Goal: Information Seeking & Learning: Learn about a topic

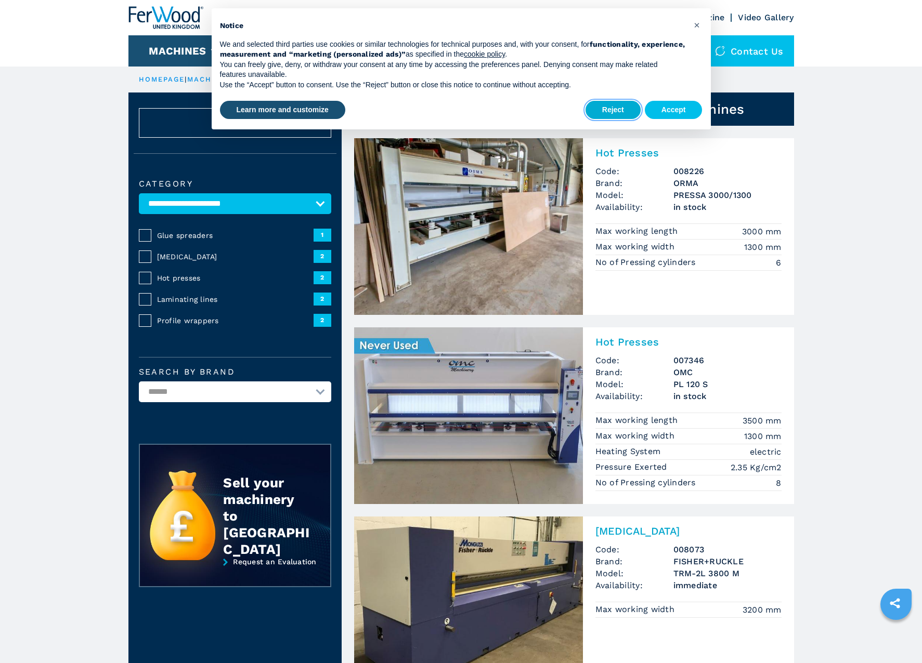
click at [611, 113] on button "Reject" at bounding box center [612, 110] width 55 height 19
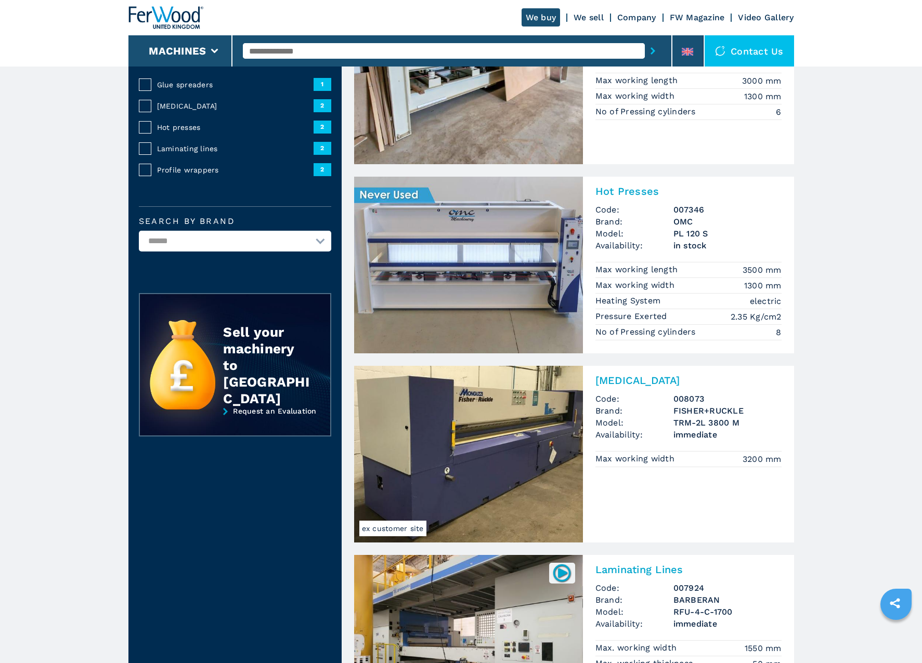
scroll to position [156, 0]
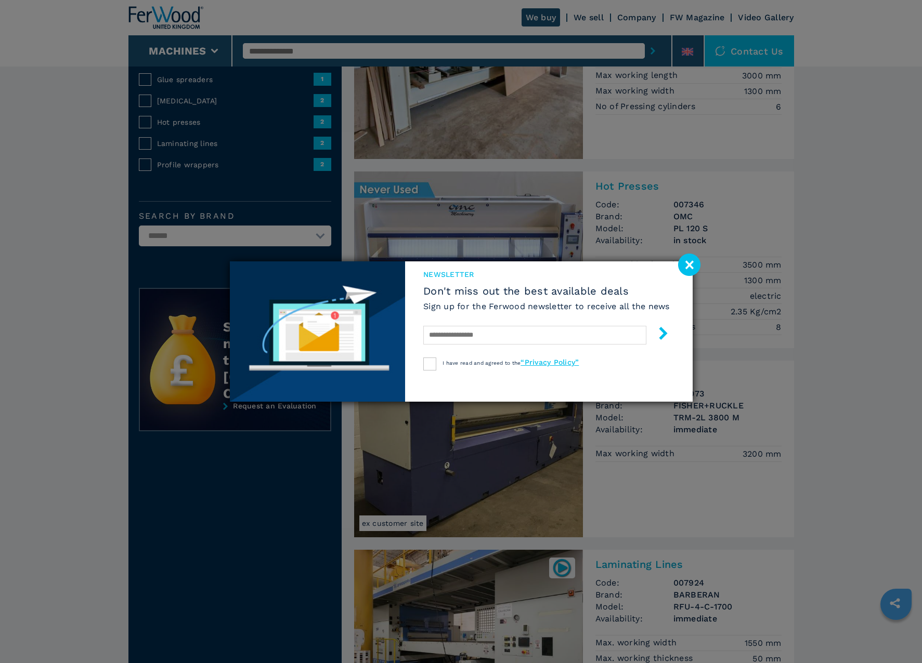
click at [687, 272] on image at bounding box center [689, 265] width 22 height 22
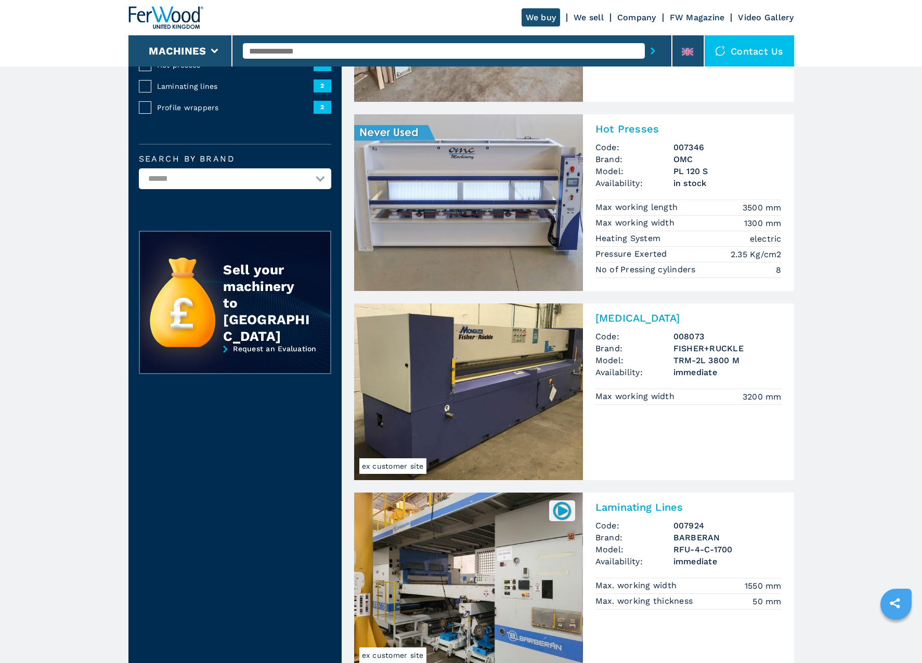
scroll to position [0, 0]
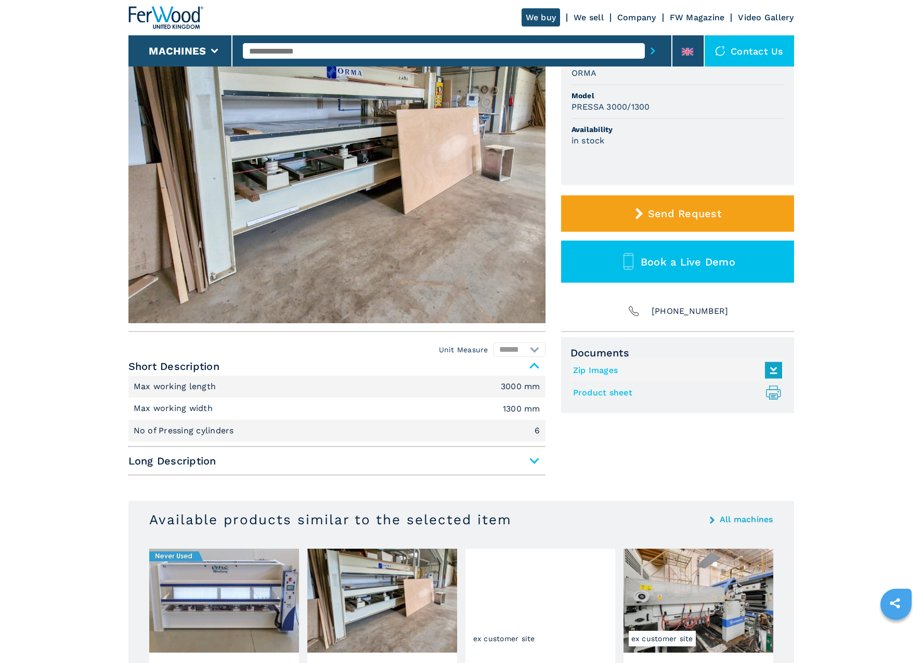
scroll to position [156, 0]
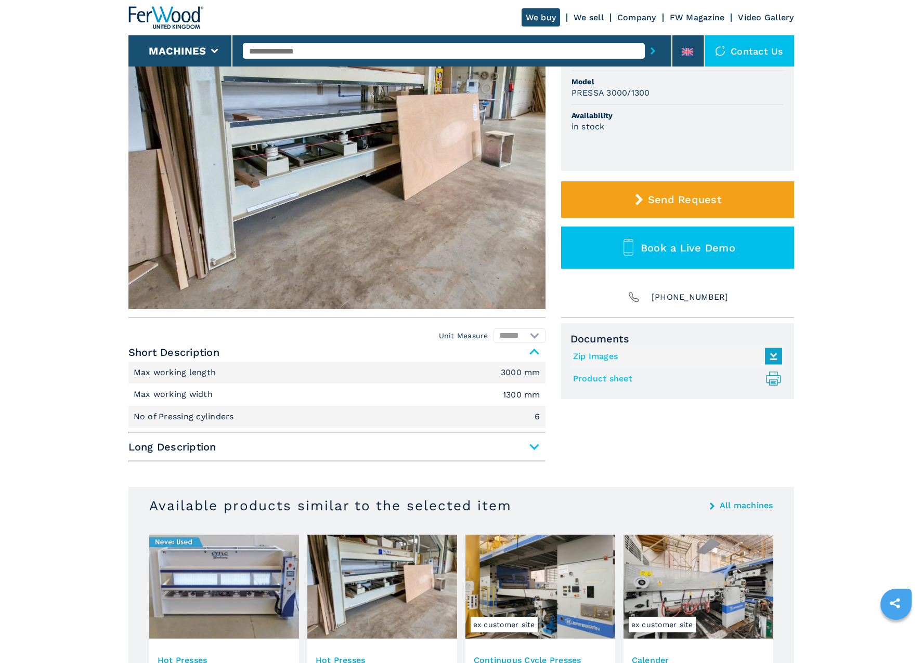
click at [532, 442] on span "Long Description" at bounding box center [336, 447] width 417 height 19
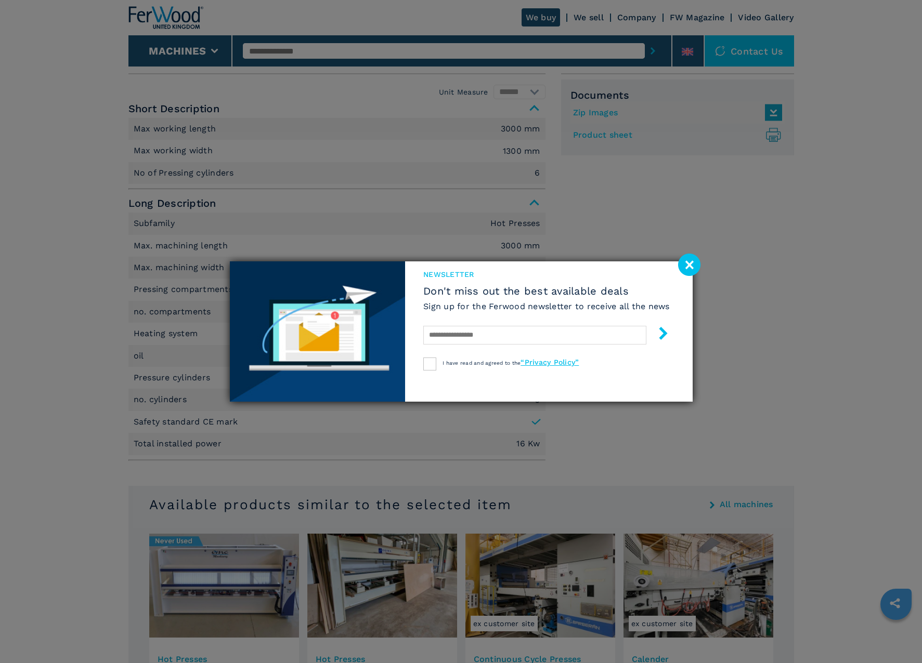
scroll to position [416, 0]
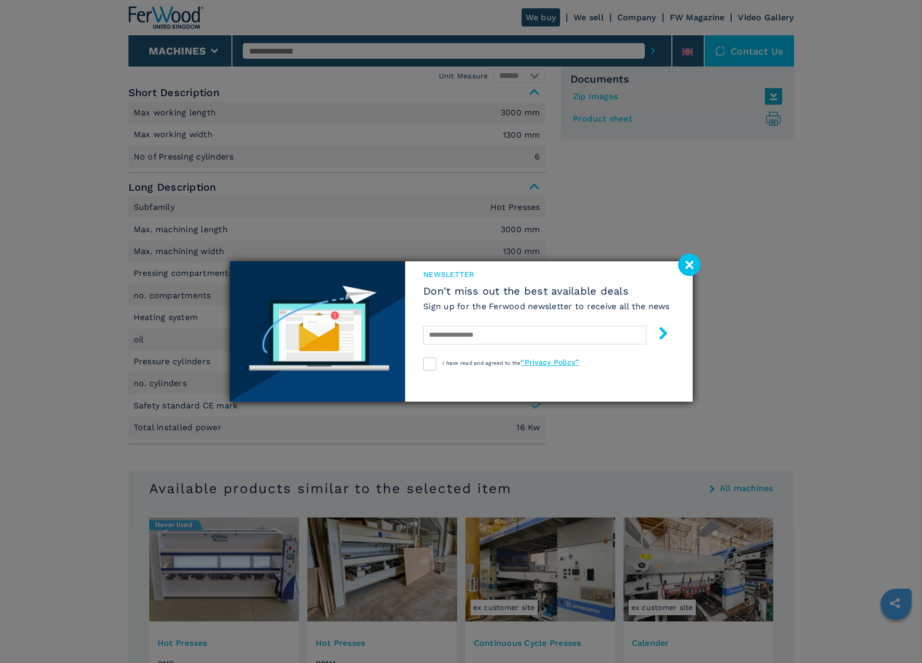
click at [694, 267] on image at bounding box center [689, 265] width 22 height 22
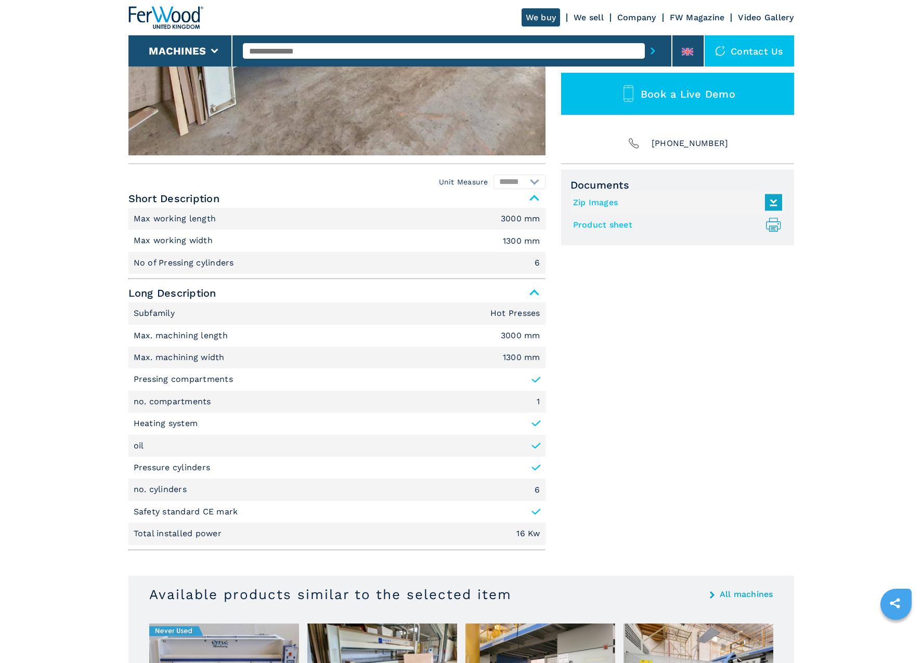
scroll to position [312, 0]
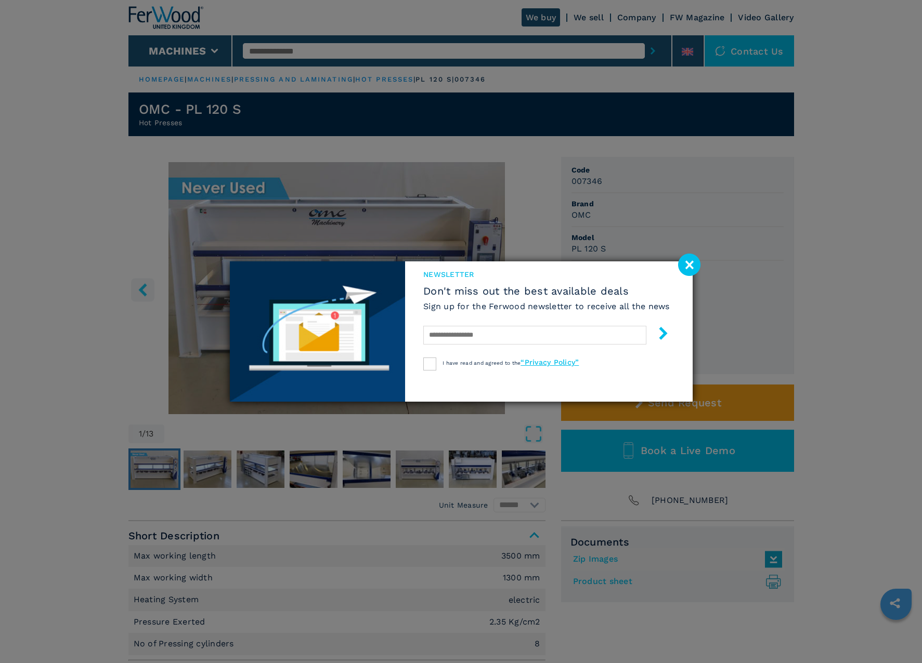
click at [684, 261] on image at bounding box center [689, 265] width 22 height 22
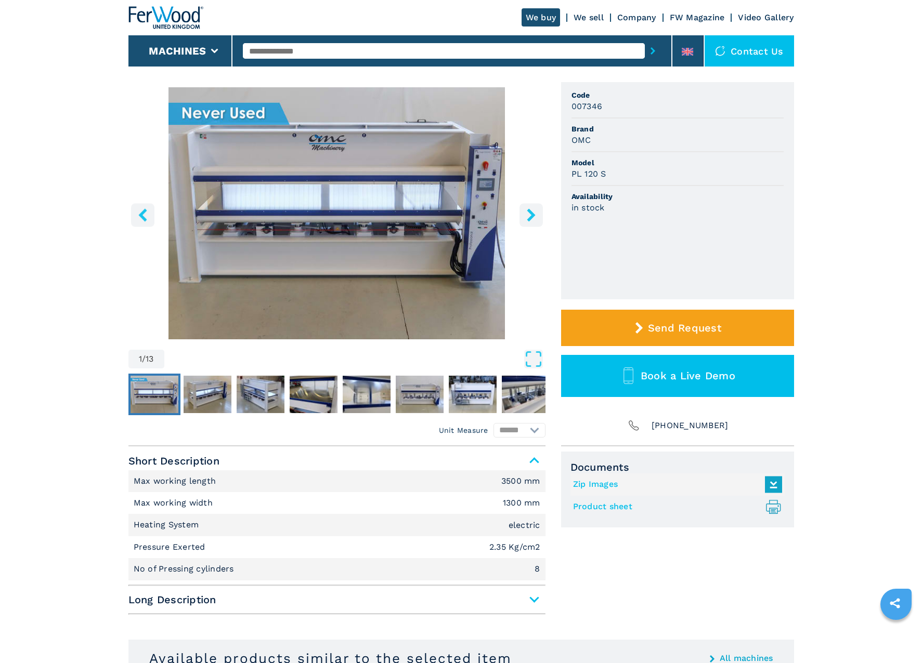
scroll to position [52, 0]
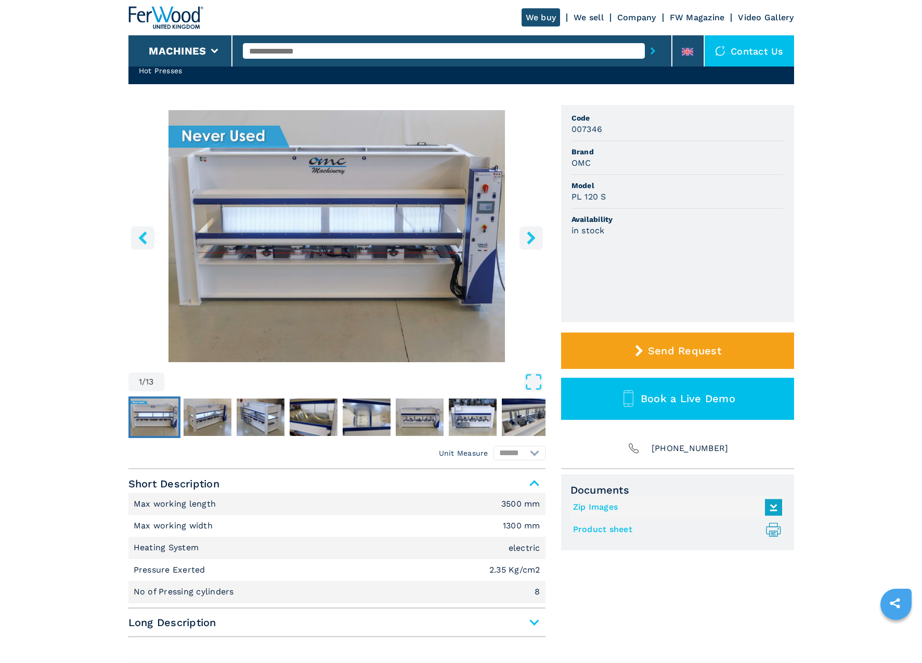
click at [525, 230] on button "right-button" at bounding box center [530, 237] width 23 height 23
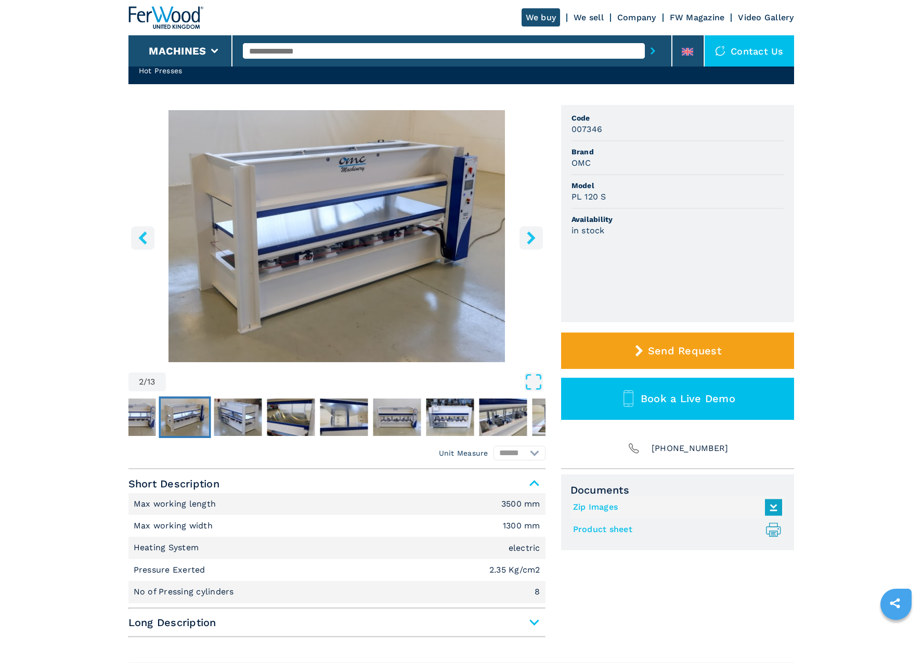
click at [533, 241] on icon "right-button" at bounding box center [530, 237] width 13 height 13
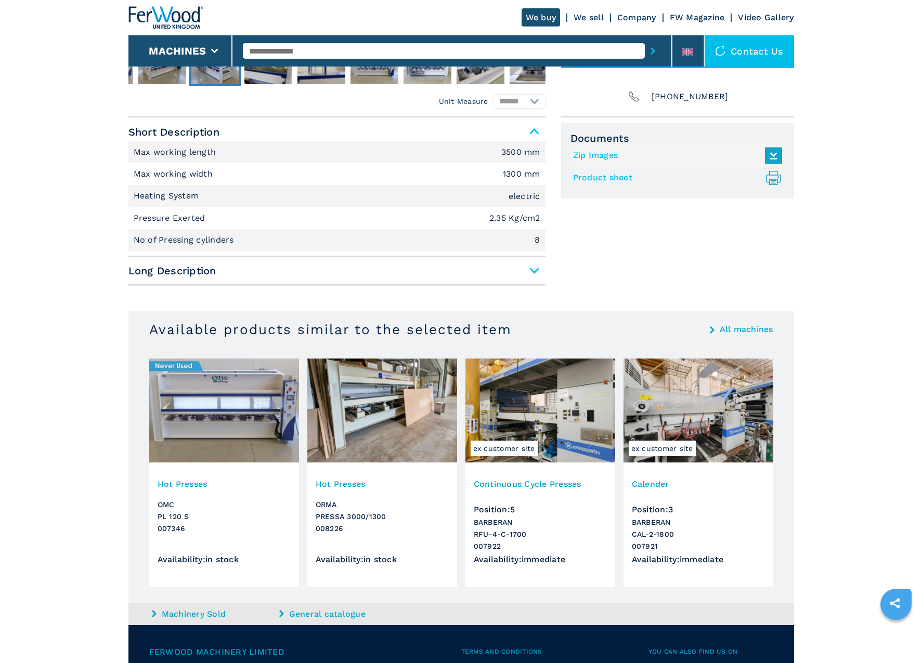
scroll to position [312, 0]
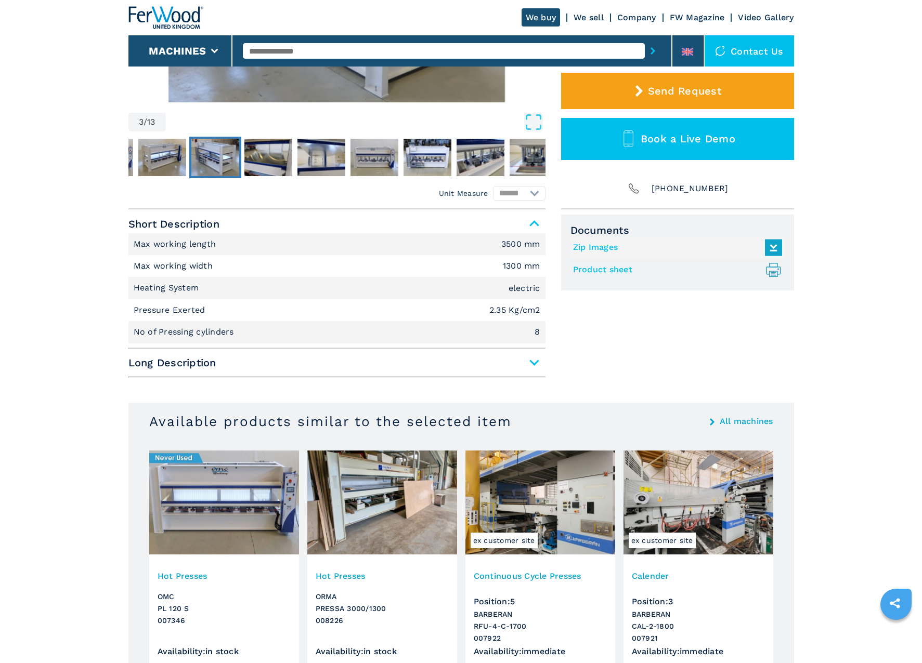
click at [531, 361] on span "Long Description" at bounding box center [336, 362] width 417 height 19
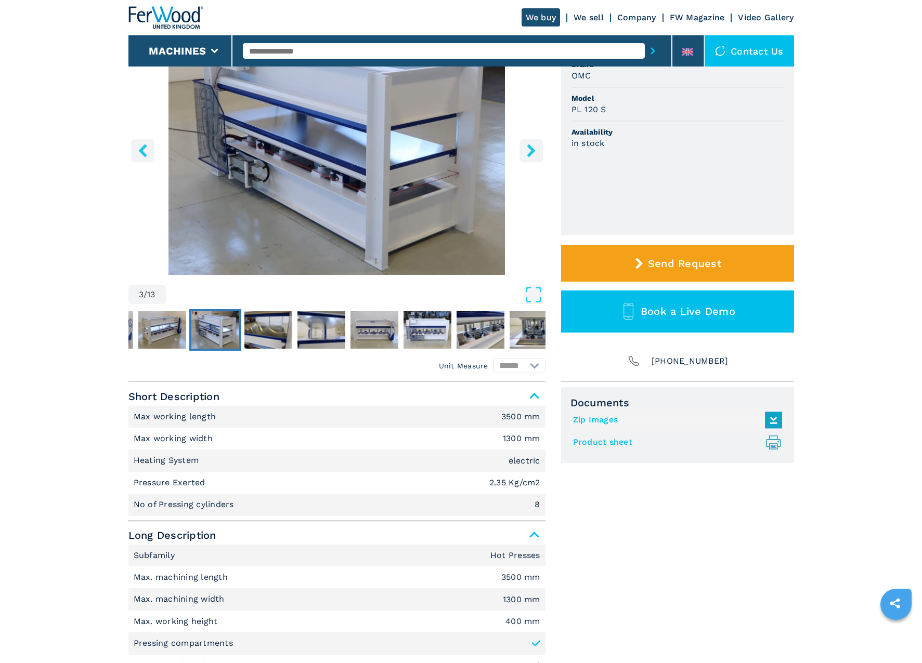
scroll to position [52, 0]
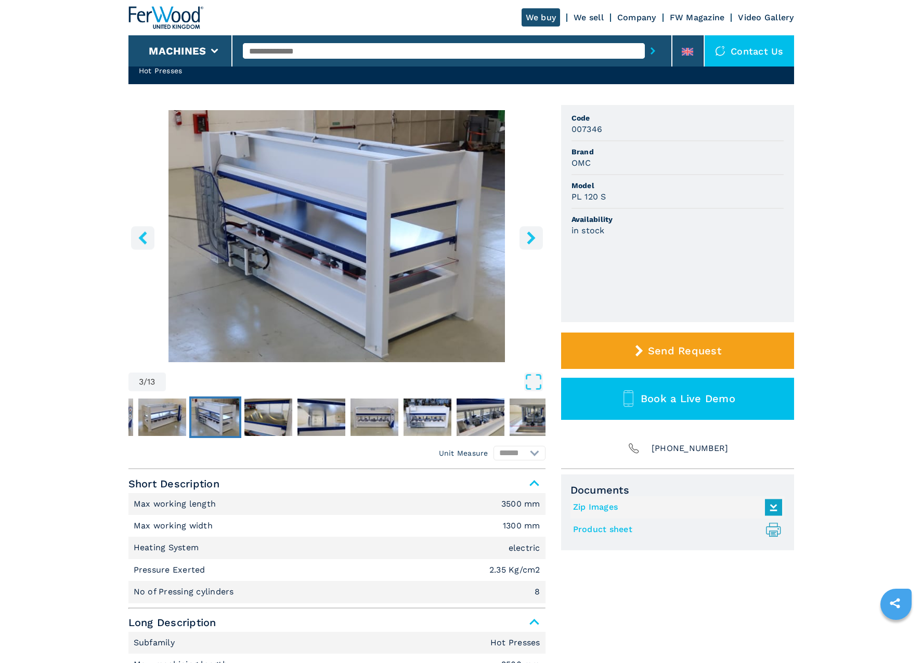
click at [205, 405] on img "Go to Slide 3" at bounding box center [215, 417] width 48 height 37
click at [273, 406] on img "Go to Slide 4" at bounding box center [268, 417] width 48 height 37
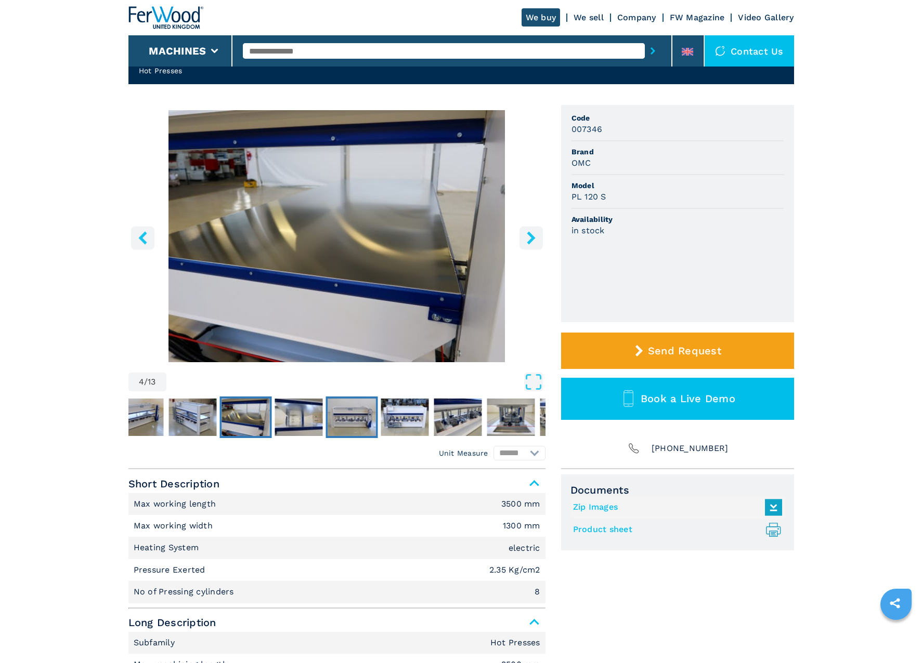
click at [330, 408] on img "Go to Slide 6" at bounding box center [351, 417] width 48 height 37
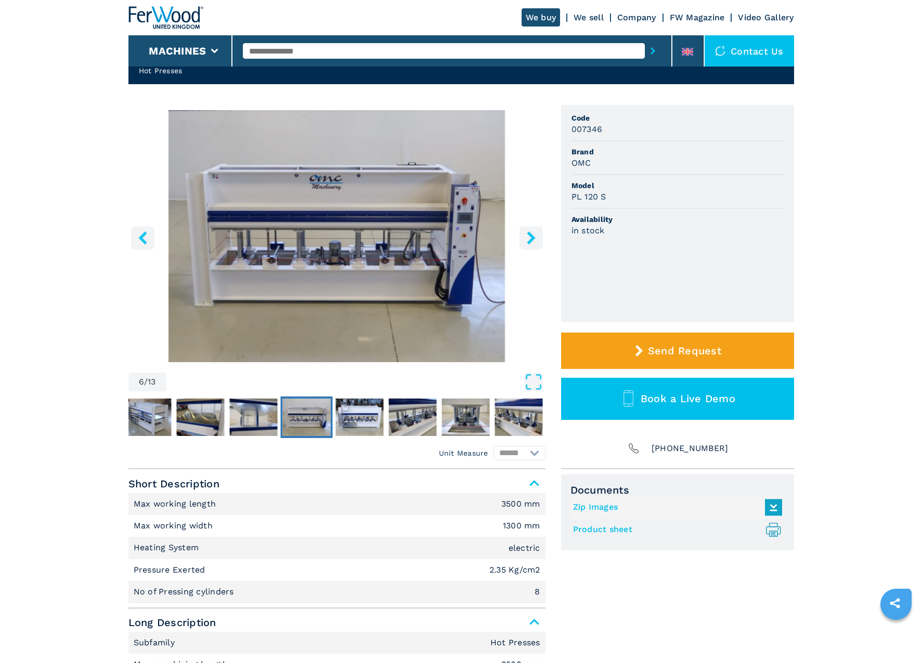
click at [288, 403] on img "Go to Slide 6" at bounding box center [306, 417] width 48 height 37
click at [258, 407] on img "Go to Slide 5" at bounding box center [253, 417] width 48 height 37
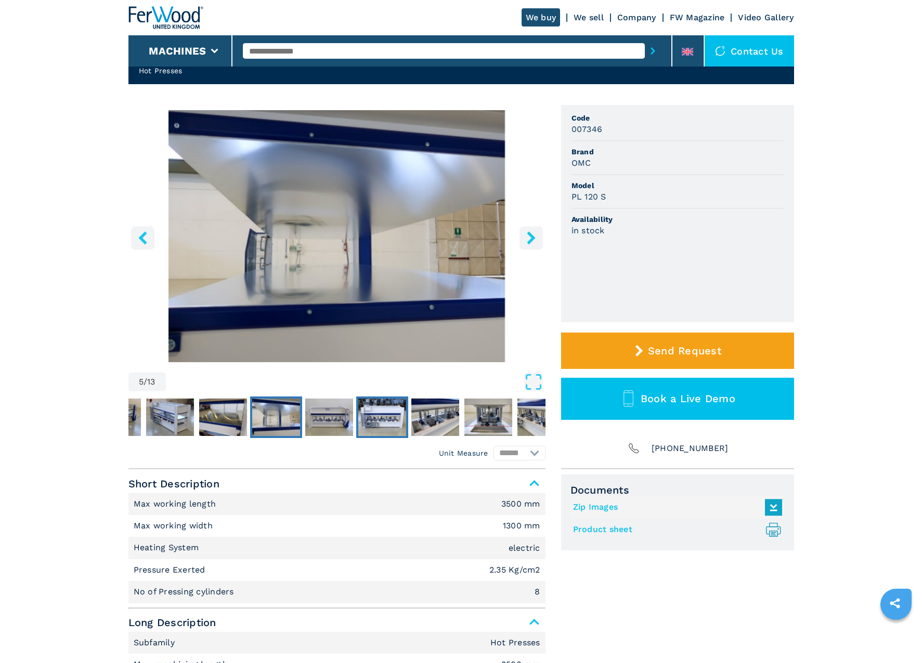
click at [396, 409] on img "Go to Slide 7" at bounding box center [382, 417] width 48 height 37
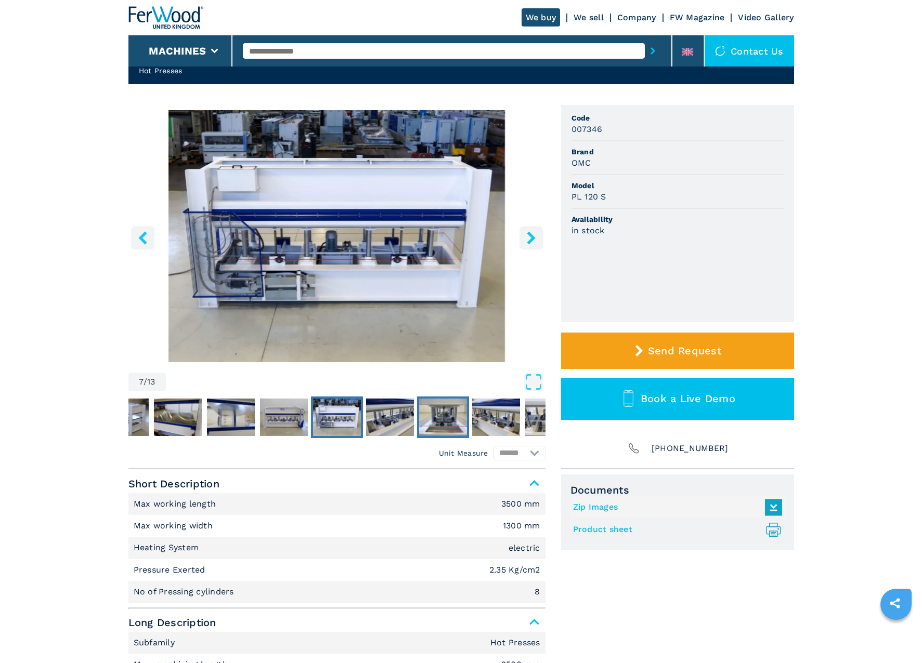
click at [423, 407] on img "Go to Slide 9" at bounding box center [443, 417] width 48 height 37
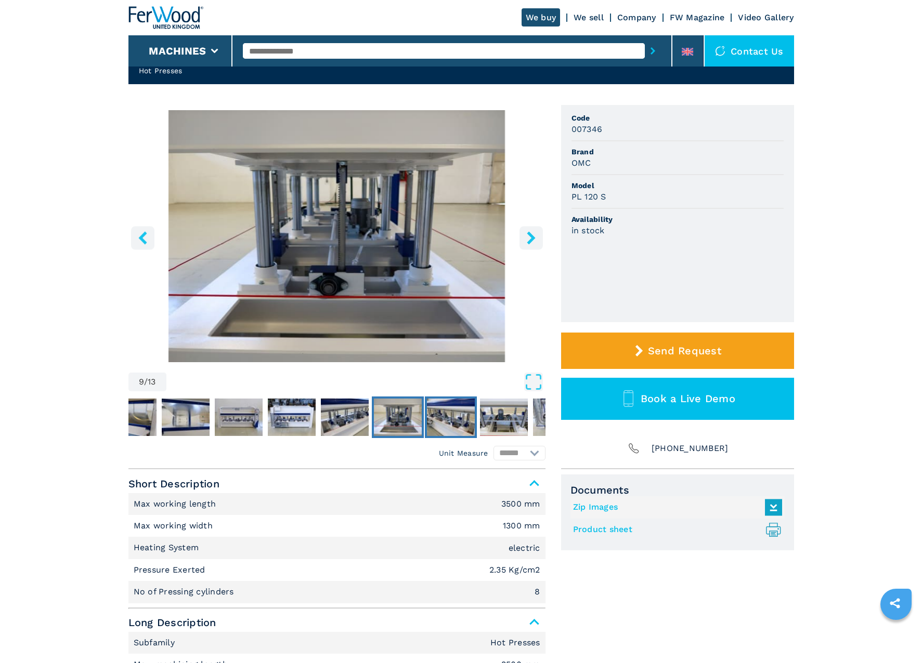
click at [459, 411] on img "Go to Slide 10" at bounding box center [451, 417] width 48 height 37
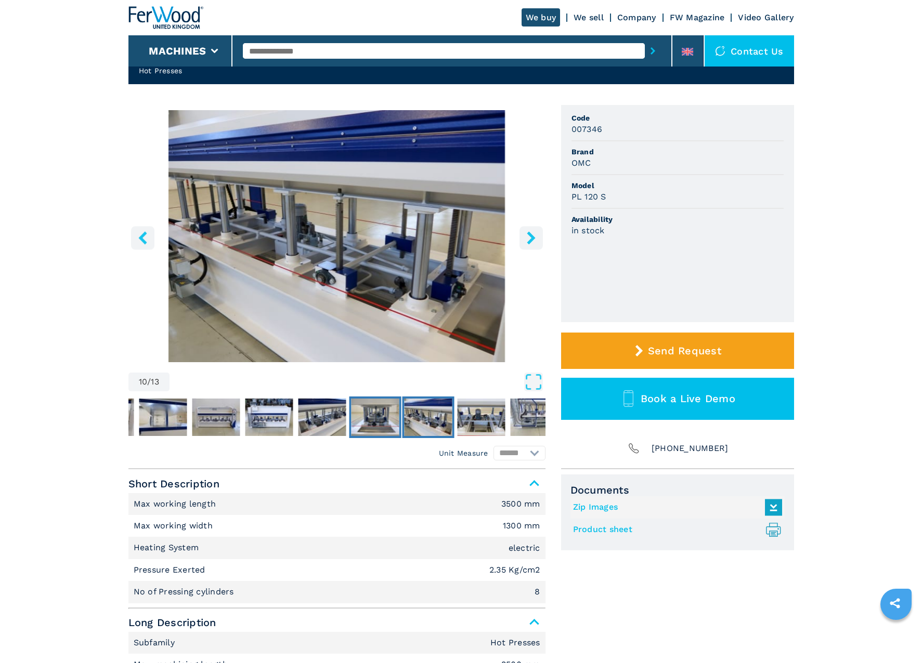
click at [371, 424] on img "Go to Slide 9" at bounding box center [375, 417] width 48 height 37
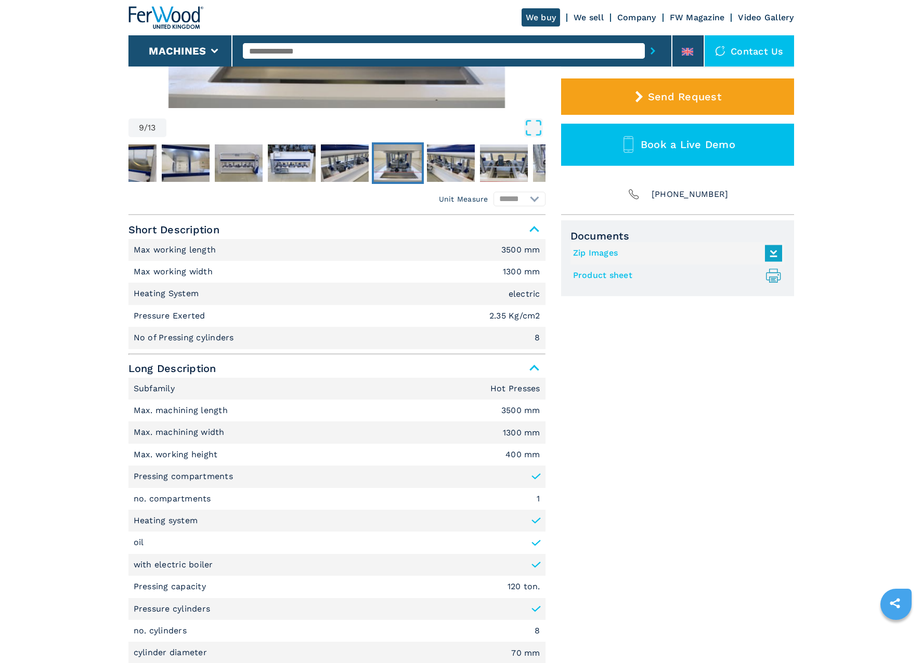
scroll to position [312, 0]
